Goal: Task Accomplishment & Management: Manage account settings

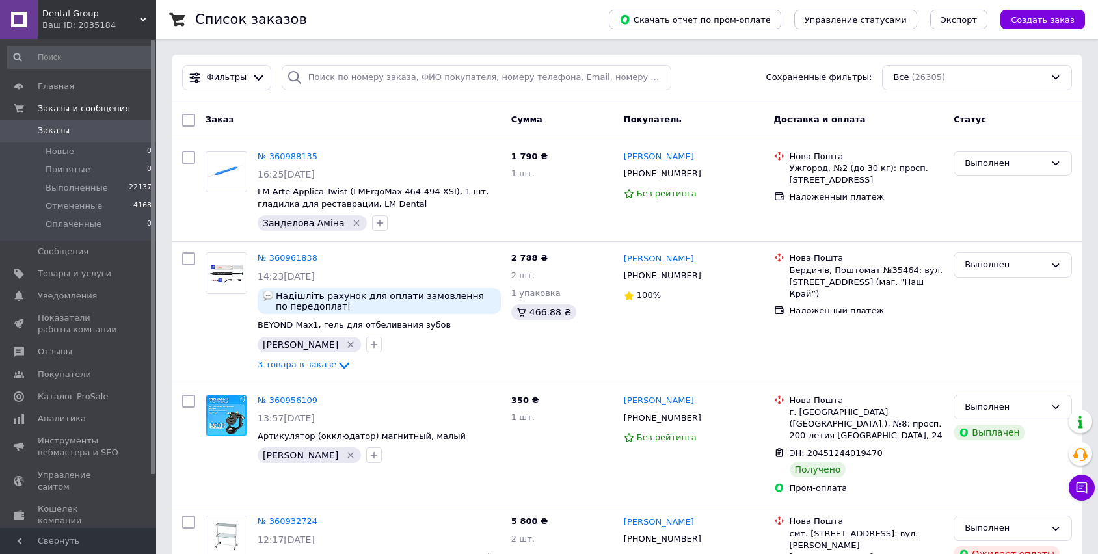
click at [77, 132] on span "Заказы" at bounding box center [79, 131] width 83 height 12
click at [97, 128] on span "Заказы" at bounding box center [79, 131] width 83 height 12
click at [73, 132] on span "Заказы" at bounding box center [79, 131] width 83 height 12
click at [63, 106] on span "Заказы и сообщения" at bounding box center [84, 109] width 92 height 12
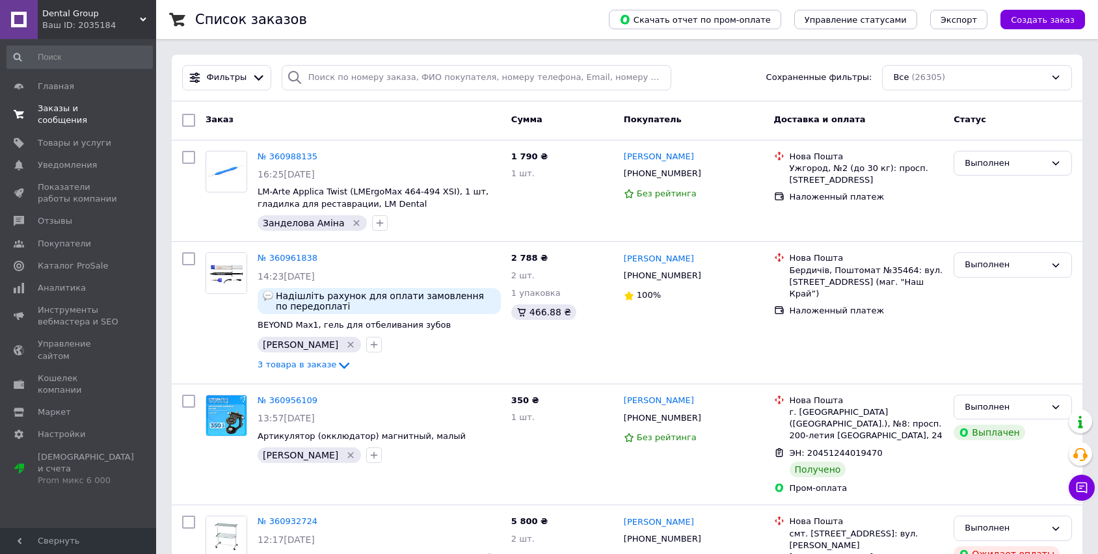
click at [78, 115] on link "Заказы и сообщения 0 0" at bounding box center [79, 115] width 159 height 34
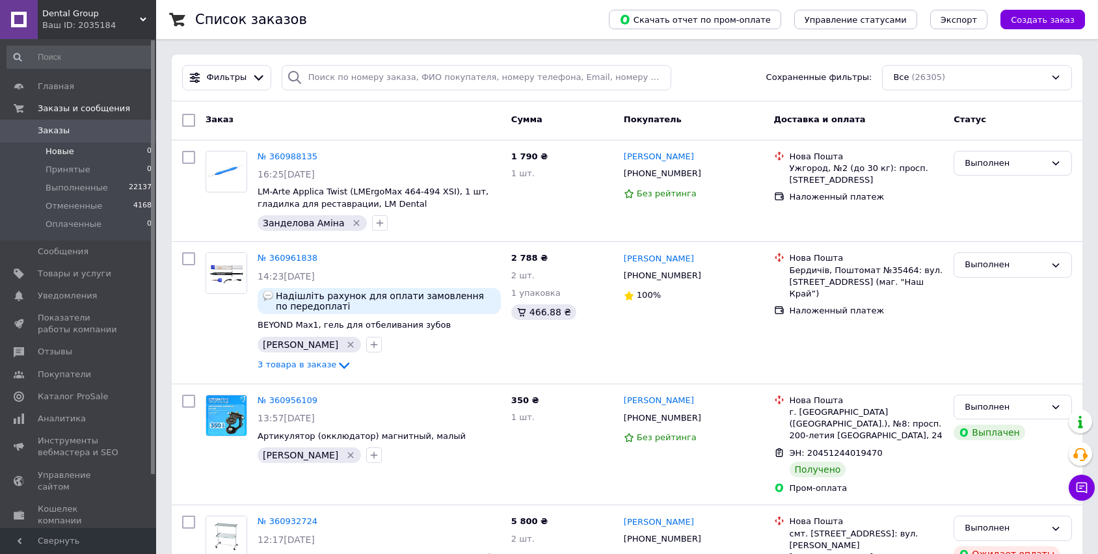
click at [44, 146] on li "Новые 0" at bounding box center [79, 151] width 159 height 18
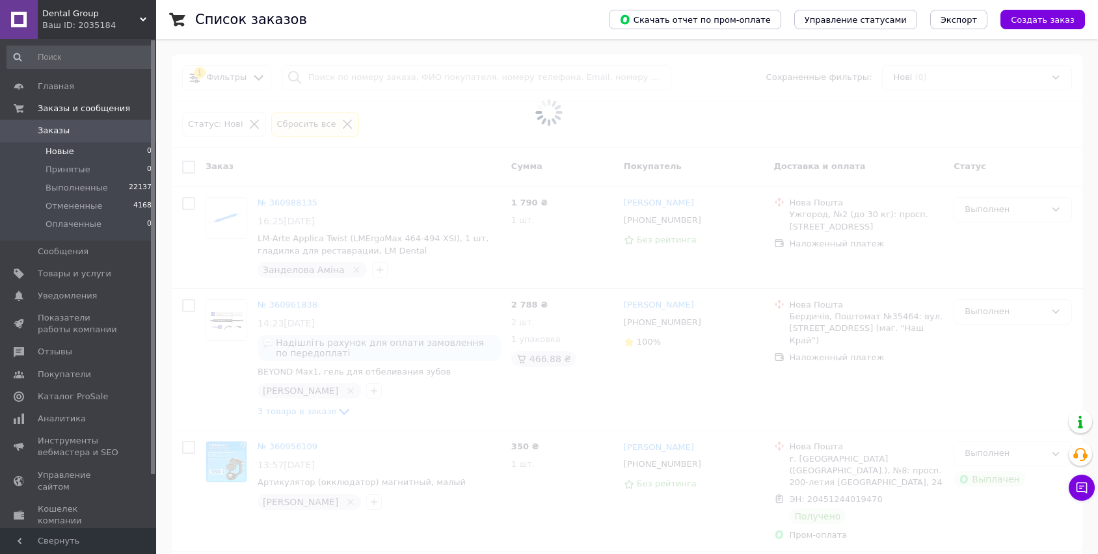
click at [66, 133] on span "Заказы" at bounding box center [79, 131] width 83 height 12
